Goal: Transaction & Acquisition: Download file/media

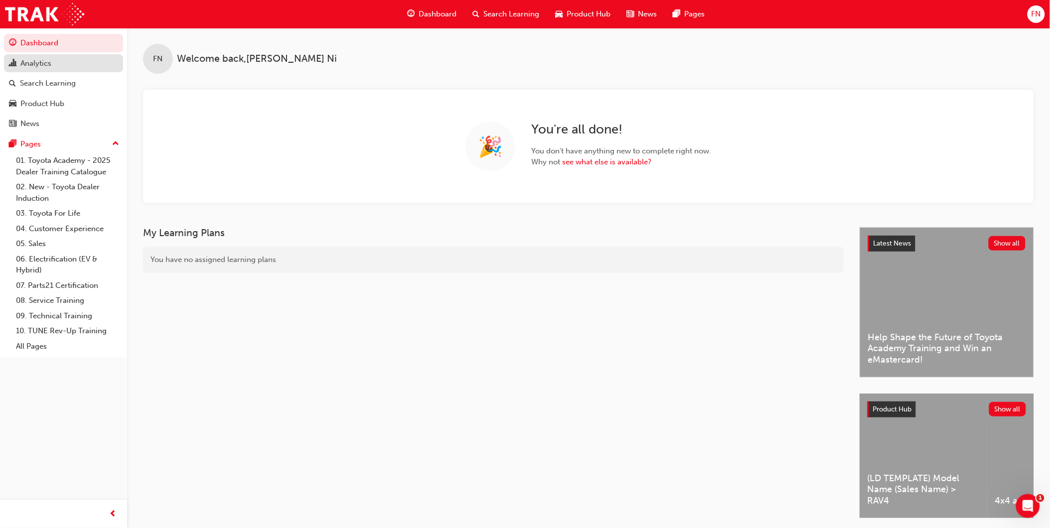
click at [31, 63] on div "Analytics" at bounding box center [35, 63] width 31 height 11
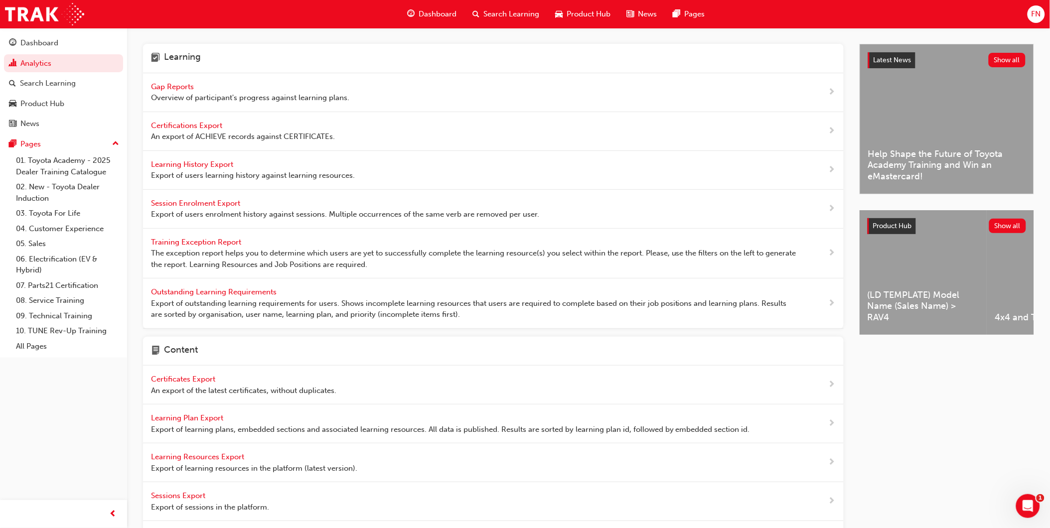
click at [203, 163] on span "Learning History Export" at bounding box center [193, 164] width 84 height 9
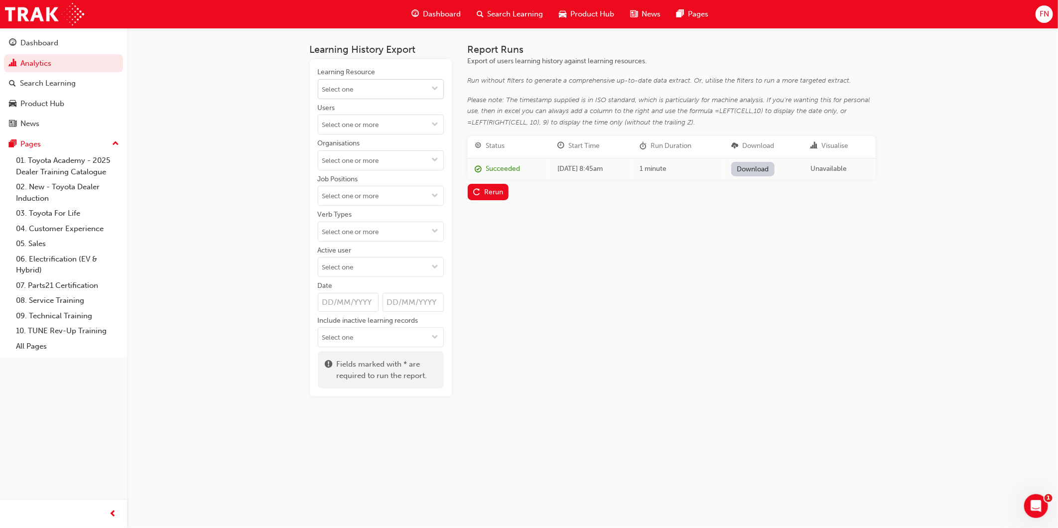
click at [390, 93] on input "Learning Resource" at bounding box center [380, 89] width 125 height 19
click at [390, 93] on input "Learning Resource No results, type at least 1 character of title or code" at bounding box center [380, 89] width 125 height 19
click at [201, 126] on div "Learning History Export Learning Resource No results, type at least 1 character…" at bounding box center [529, 264] width 1058 height 528
click at [434, 231] on span "down-icon" at bounding box center [435, 232] width 7 height 8
type input "pass"
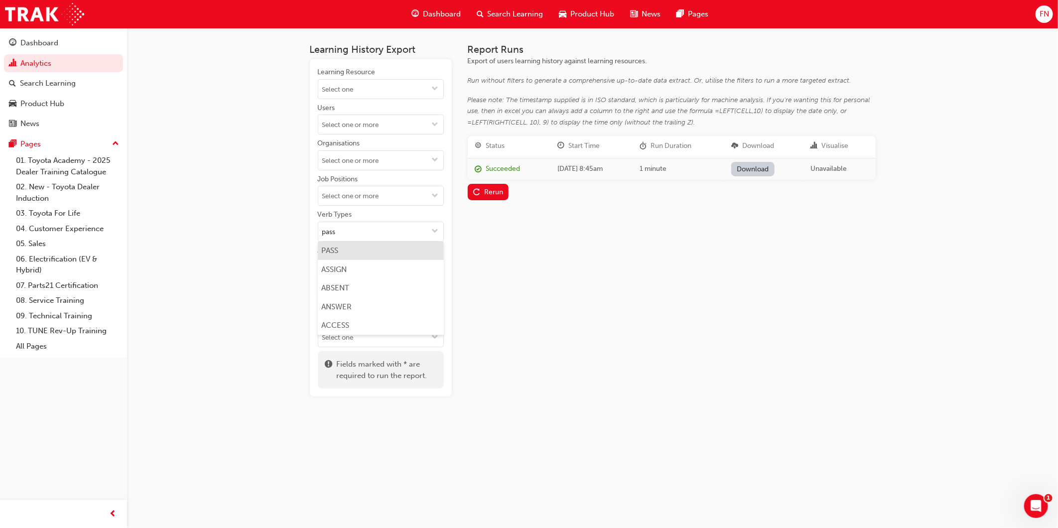
click at [332, 253] on li "PASS" at bounding box center [381, 251] width 126 height 19
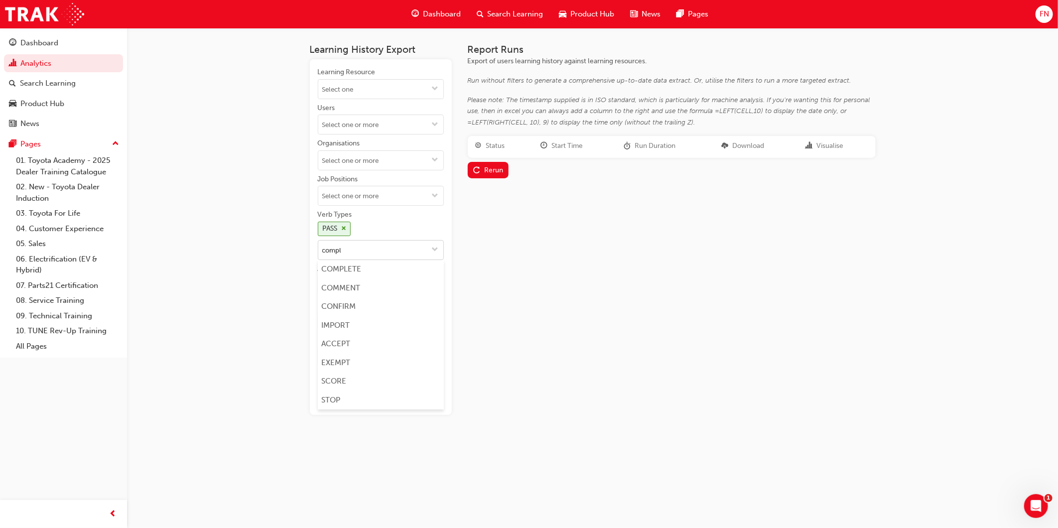
type input "comple"
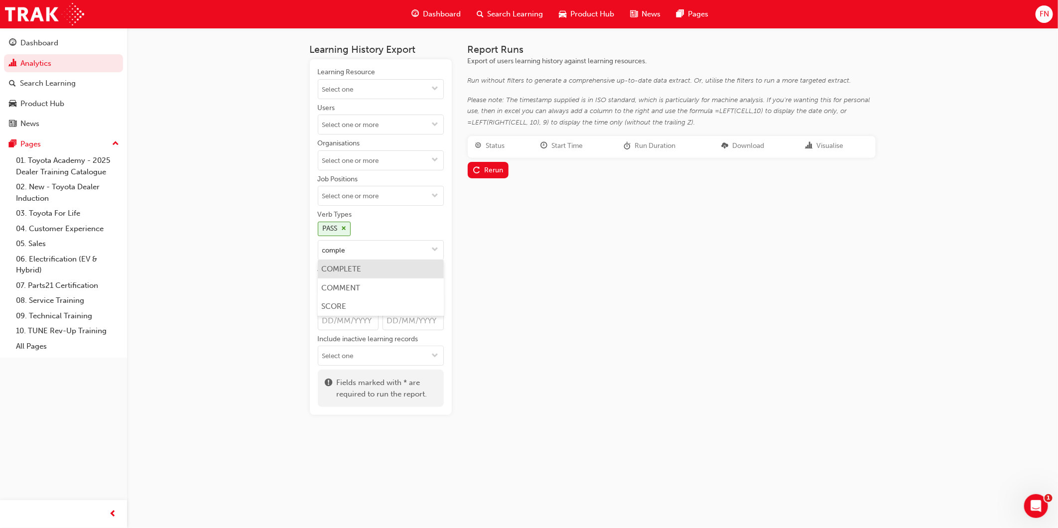
click at [346, 270] on li "COMPLETE" at bounding box center [381, 269] width 126 height 19
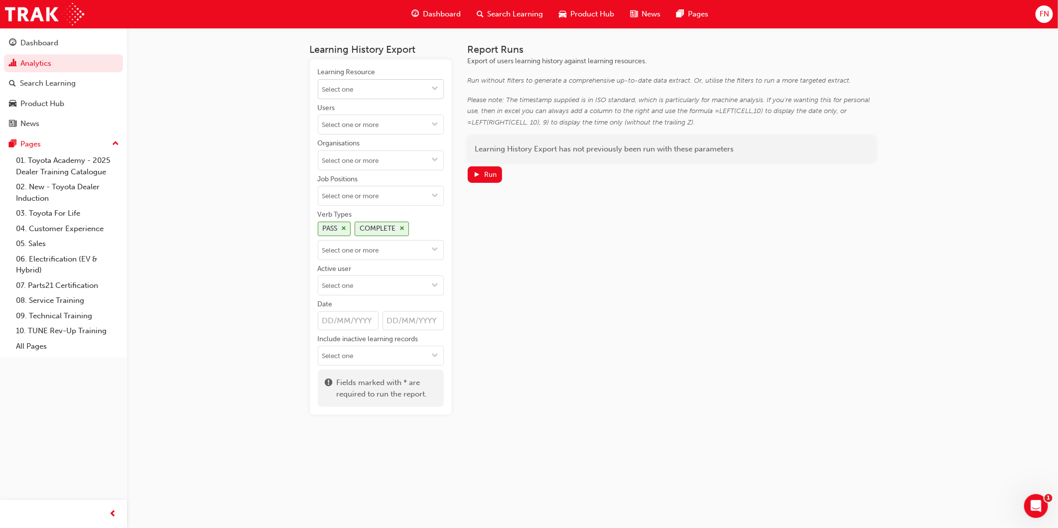
click at [368, 93] on input "Learning Resource" at bounding box center [380, 89] width 125 height 19
click at [368, 93] on input "Learning Resource No results, type at least 1 character of title or code" at bounding box center [380, 89] width 125 height 19
click at [315, 129] on div "Learning Resource No results, type at least 1 character of title or code Users …" at bounding box center [381, 237] width 142 height 356
click at [326, 316] on input "Date" at bounding box center [348, 320] width 61 height 19
type input "0"
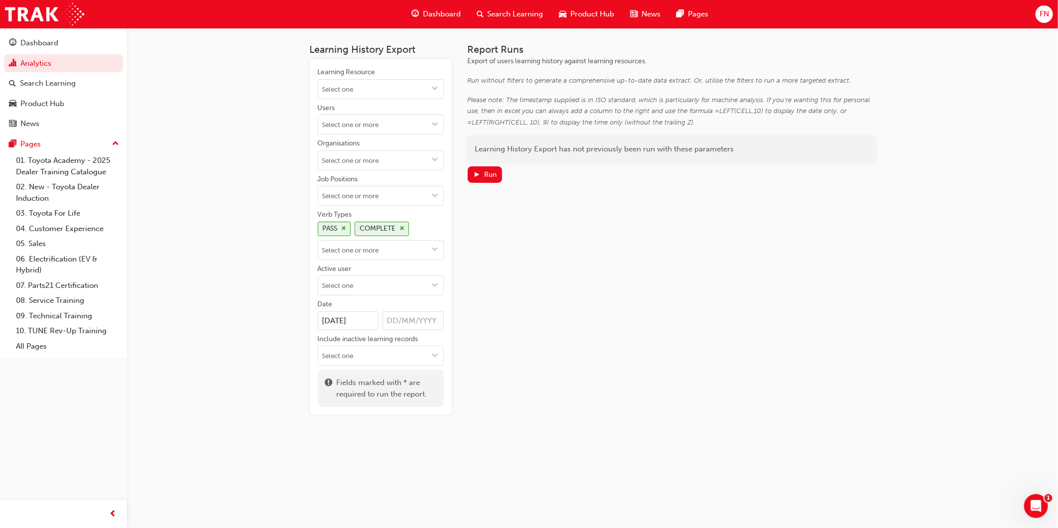
type input "[DATE]"
click at [397, 322] on input "Date [DATE]" at bounding box center [413, 320] width 61 height 19
type input "[DATE]"
click at [525, 280] on div "Report Runs Export of users learning history against learning resources. Run wi…" at bounding box center [672, 229] width 408 height 371
click at [492, 171] on div "Run" at bounding box center [490, 174] width 12 height 8
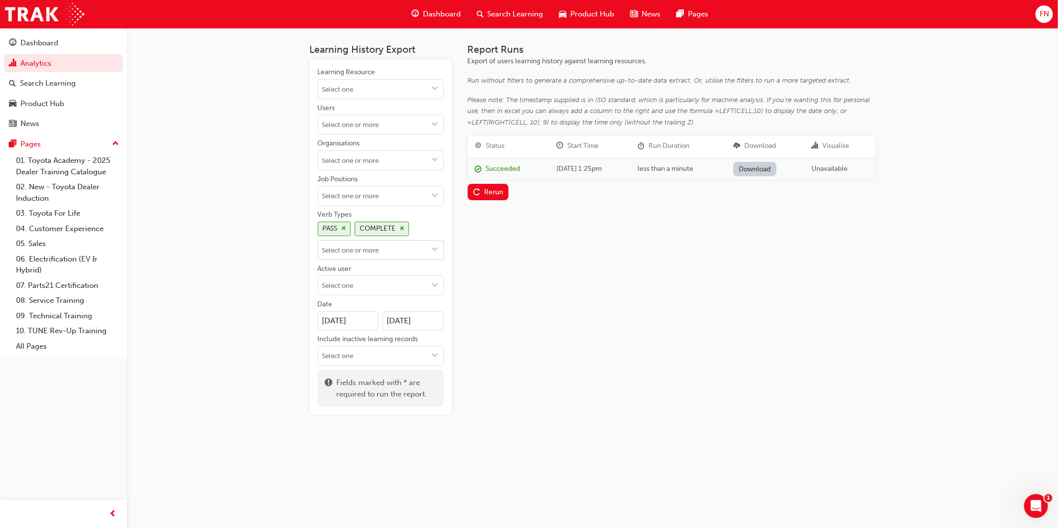
click at [411, 251] on input "Verb Types PASS COMPLETE" at bounding box center [380, 250] width 125 height 19
click at [671, 313] on div "Report Runs Export of users learning history against learning resources. Run wi…" at bounding box center [672, 229] width 408 height 371
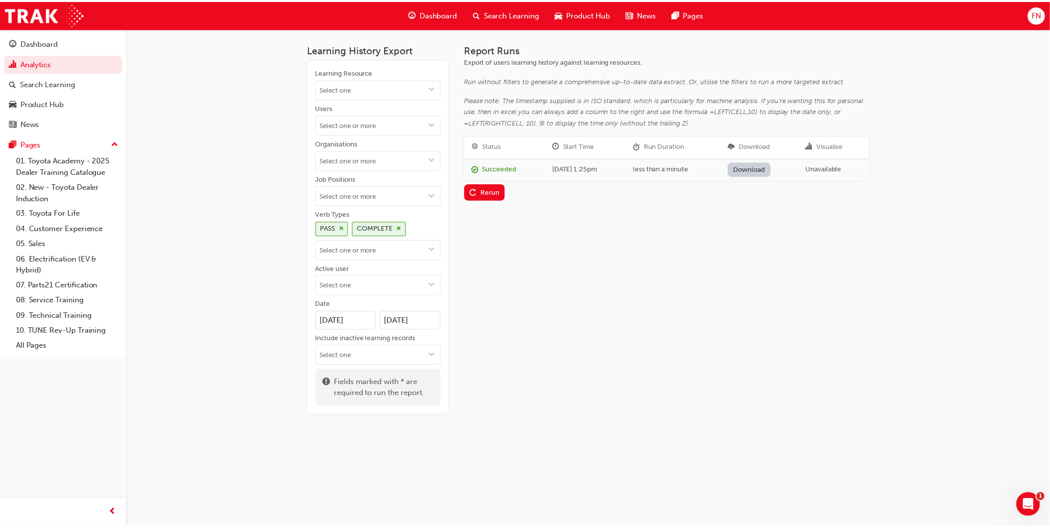
scroll to position [0, 0]
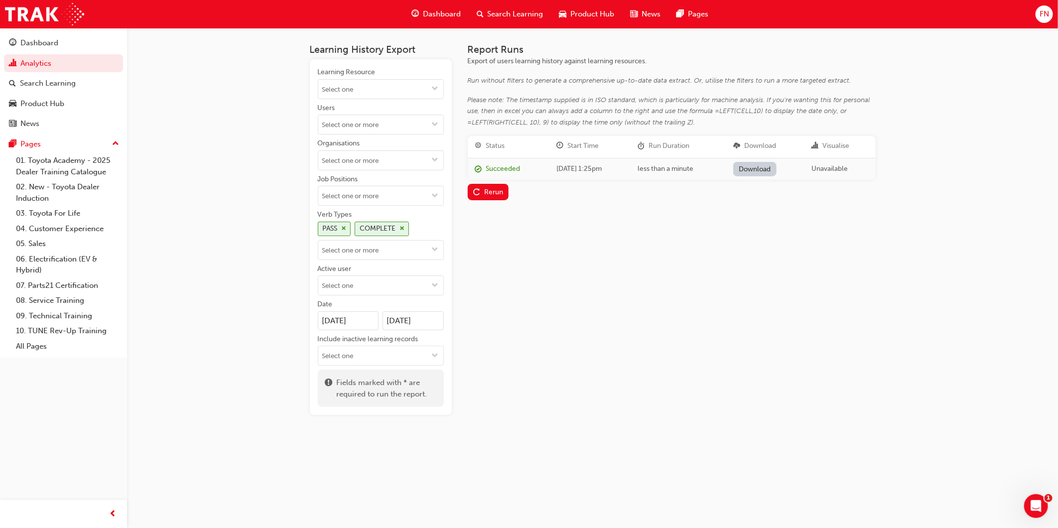
click at [771, 173] on link "Download" at bounding box center [755, 169] width 43 height 14
click at [571, 308] on div "Report Runs Export of users learning history against learning resources. Run wi…" at bounding box center [672, 229] width 408 height 371
click at [48, 65] on link "Analytics" at bounding box center [63, 63] width 119 height 18
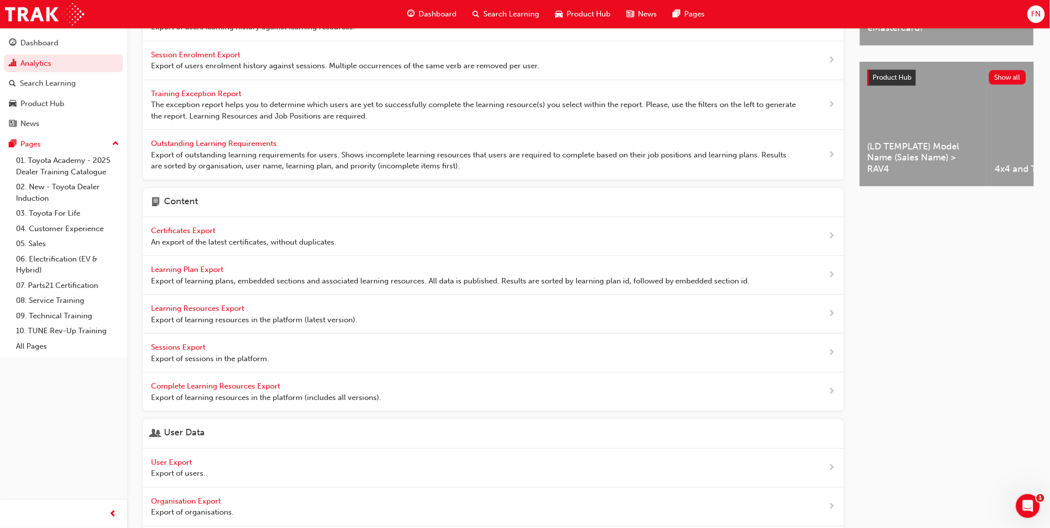
scroll to position [166, 0]
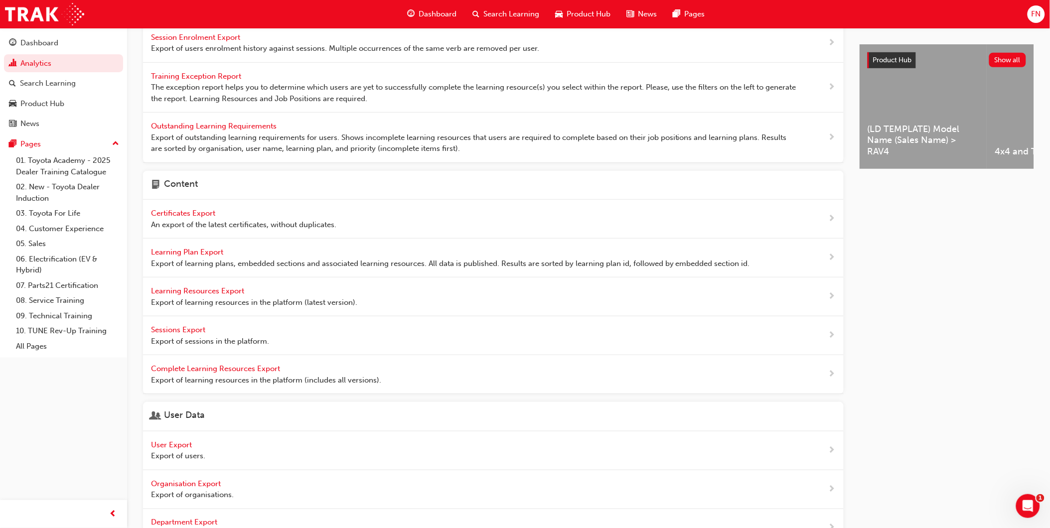
click at [177, 444] on span "User Export" at bounding box center [172, 445] width 43 height 9
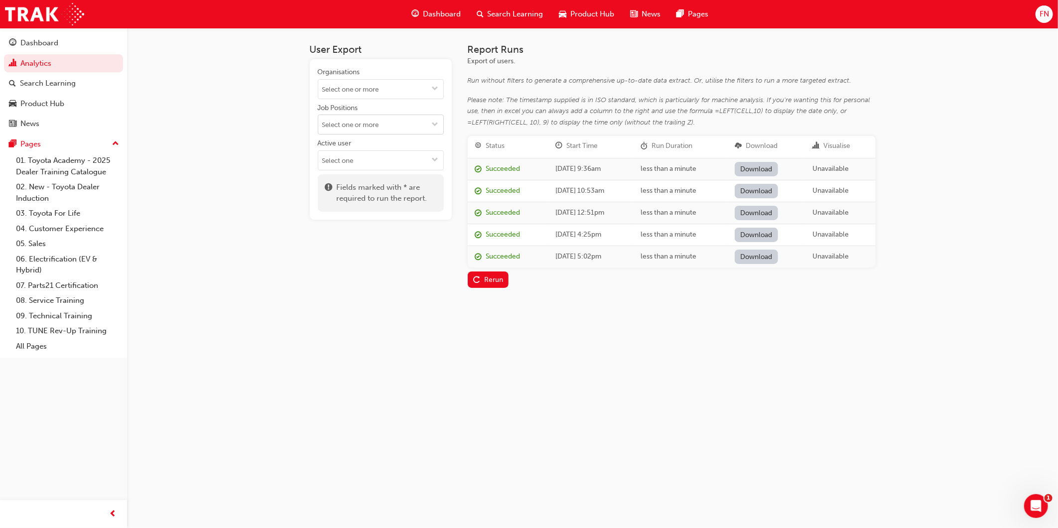
click at [384, 123] on input "Job Positions" at bounding box center [380, 124] width 125 height 19
type input "m"
click at [416, 362] on div "User Export Organisations Job Positions ACL Internal Quality Auditor Accessorie…" at bounding box center [529, 264] width 1058 height 528
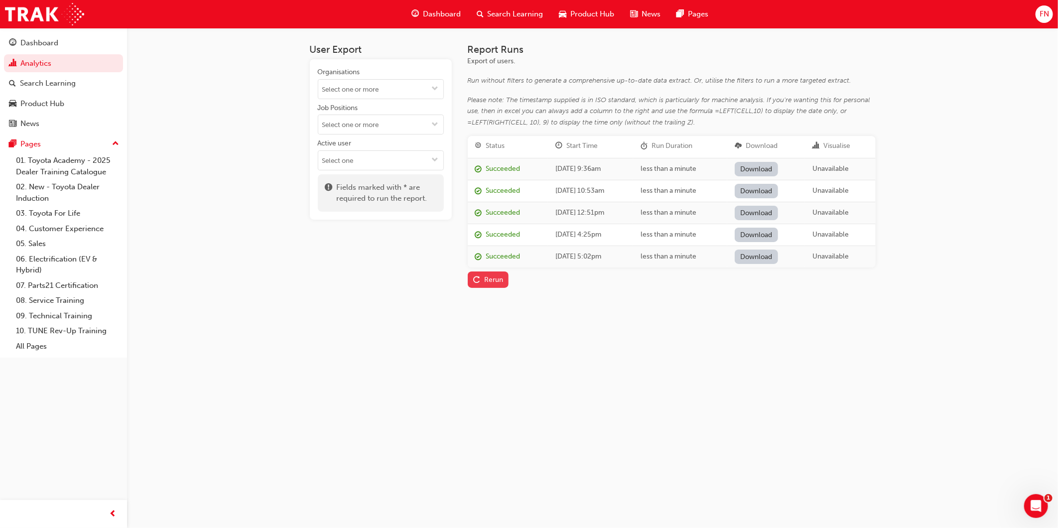
click at [484, 277] on div "Rerun" at bounding box center [493, 280] width 19 height 8
click at [770, 168] on link "Download" at bounding box center [756, 169] width 43 height 14
